Goal: Information Seeking & Learning: Learn about a topic

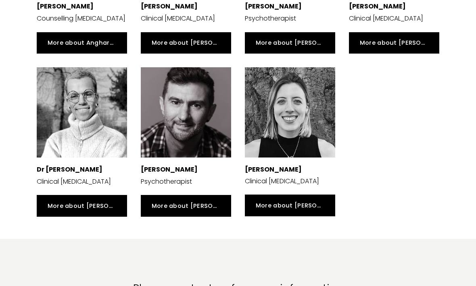
scroll to position [1613, 0]
click at [285, 210] on link "More about [PERSON_NAME]" at bounding box center [290, 205] width 90 height 21
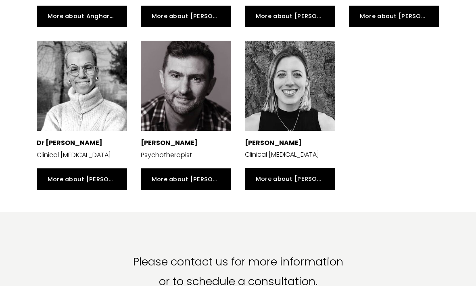
click at [198, 183] on link "More about [PERSON_NAME]" at bounding box center [186, 179] width 90 height 21
click at [97, 181] on link "More about [PERSON_NAME]" at bounding box center [82, 179] width 90 height 21
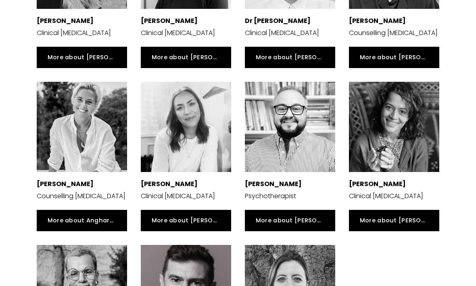
scroll to position [1437, 0]
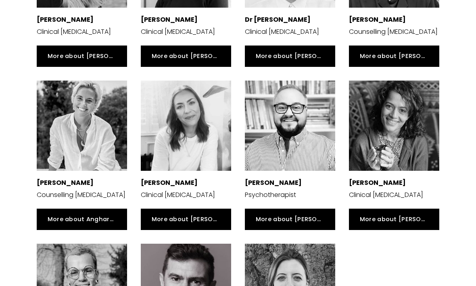
click at [424, 158] on div at bounding box center [394, 126] width 90 height 90
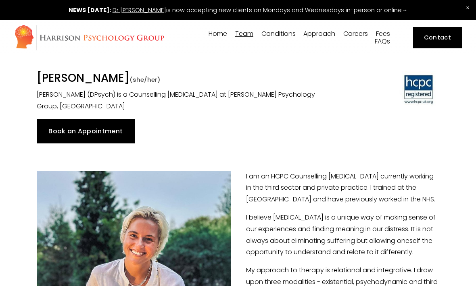
scroll to position [1463, 0]
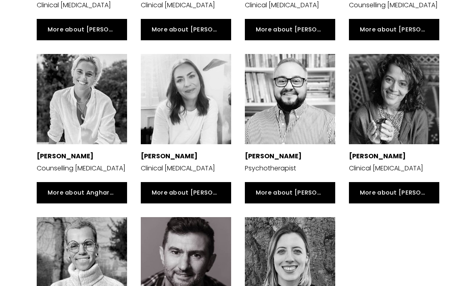
click at [292, 101] on div at bounding box center [290, 99] width 90 height 90
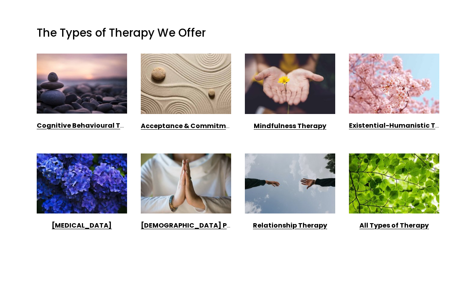
scroll to position [583, 0]
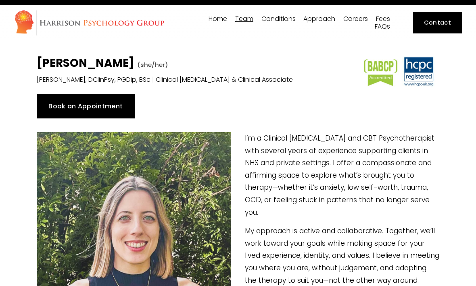
scroll to position [6, 0]
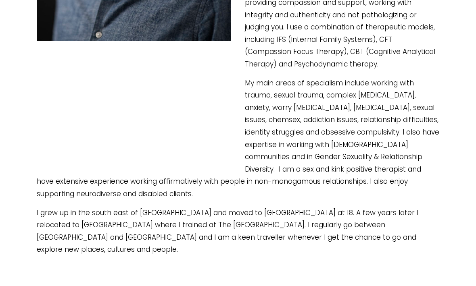
scroll to position [432, 0]
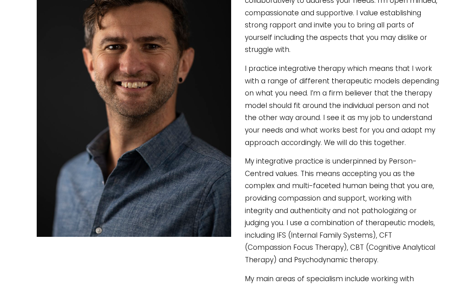
type input "5.9"
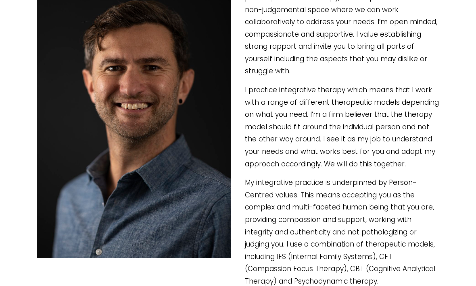
scroll to position [169, 0]
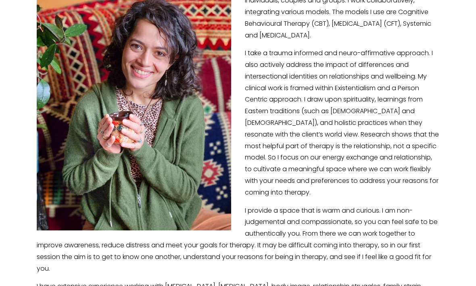
scroll to position [182, 0]
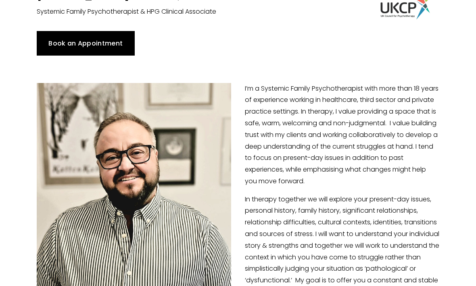
scroll to position [83, 0]
